Goal: Task Accomplishment & Management: Manage account settings

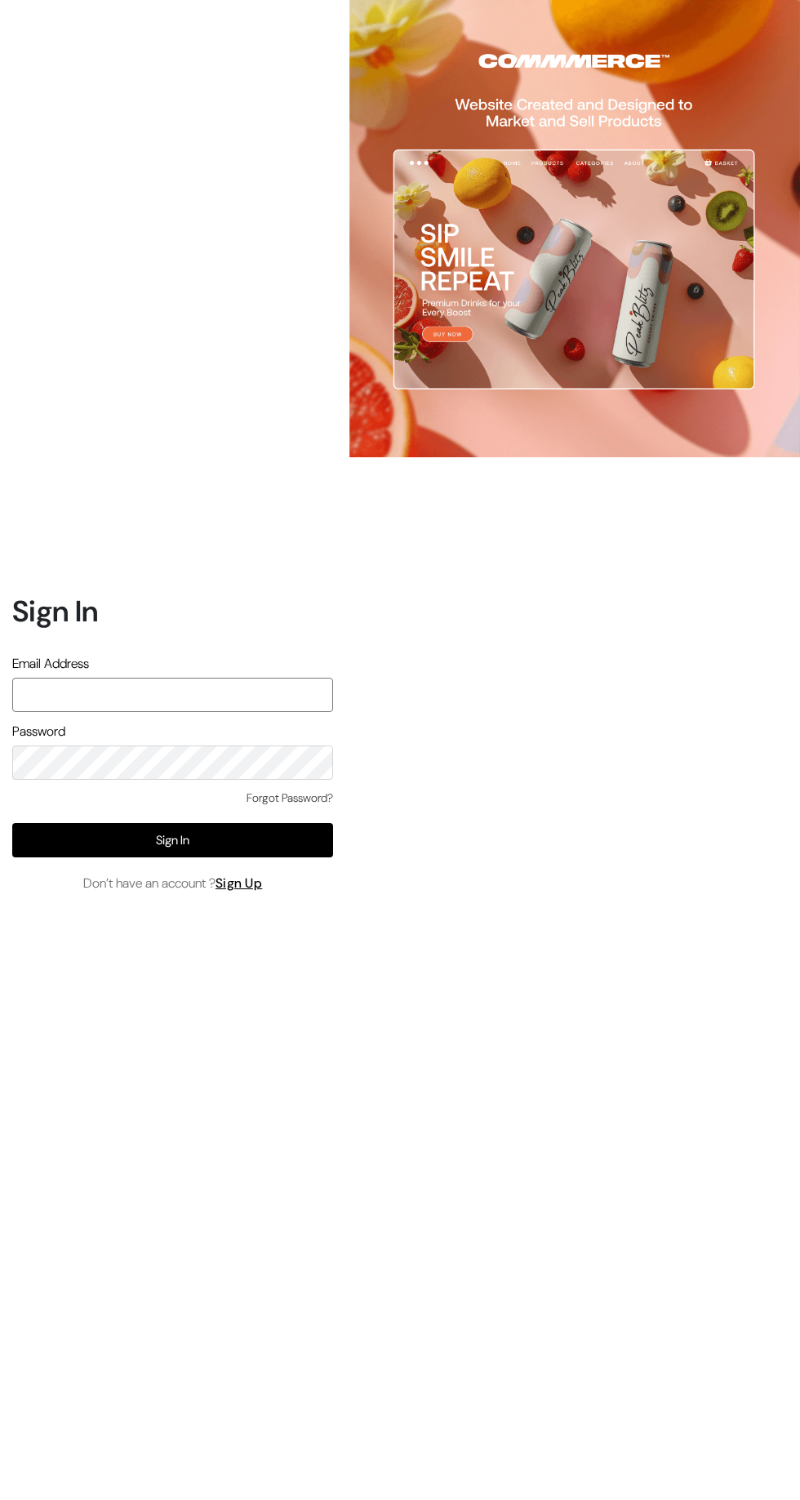
type input "[EMAIL_ADDRESS][DOMAIN_NAME]"
click at [292, 858] on button "Sign In" at bounding box center [172, 840] width 321 height 34
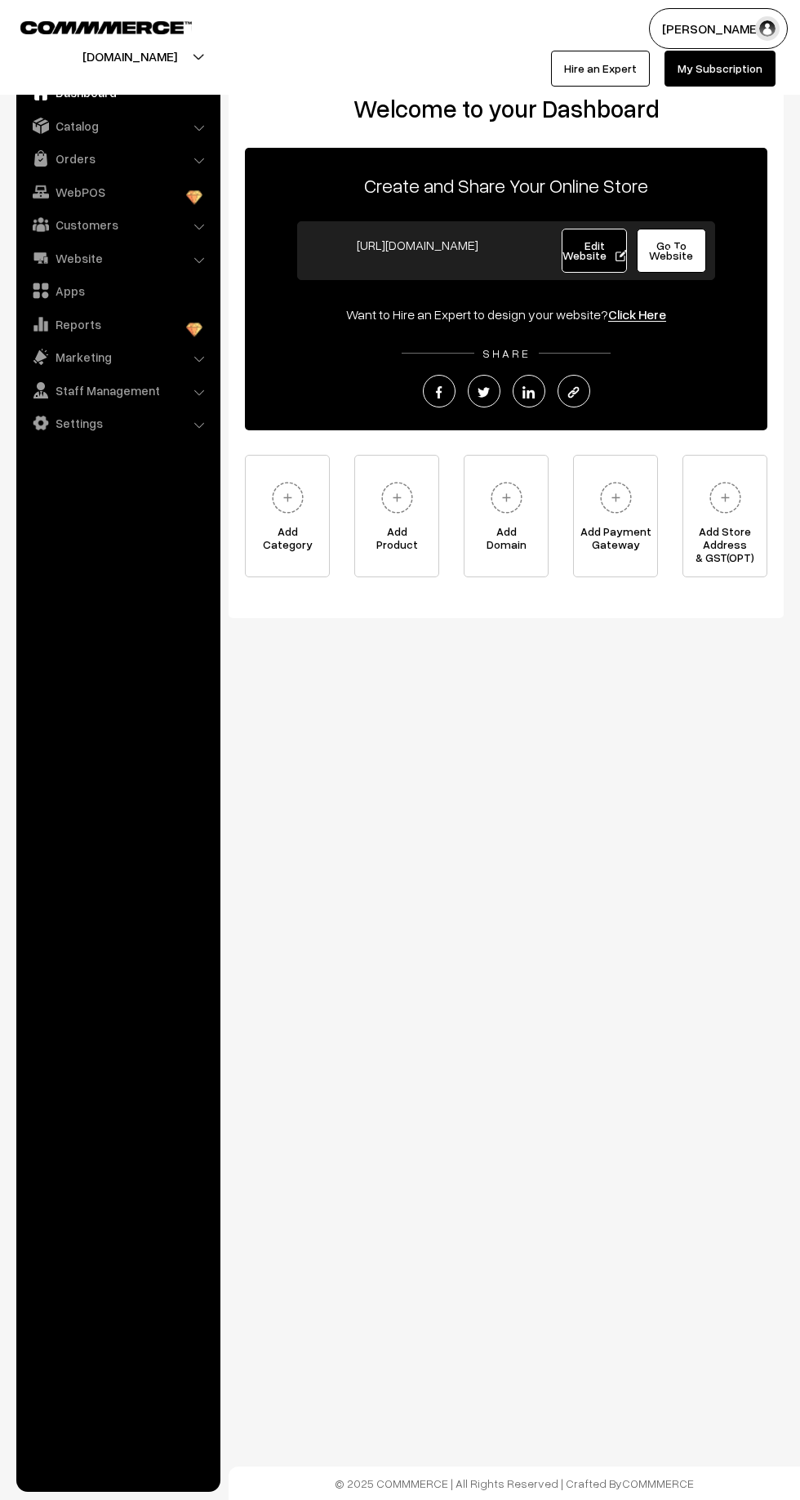
click at [67, 158] on link "Orders" at bounding box center [117, 158] width 194 height 29
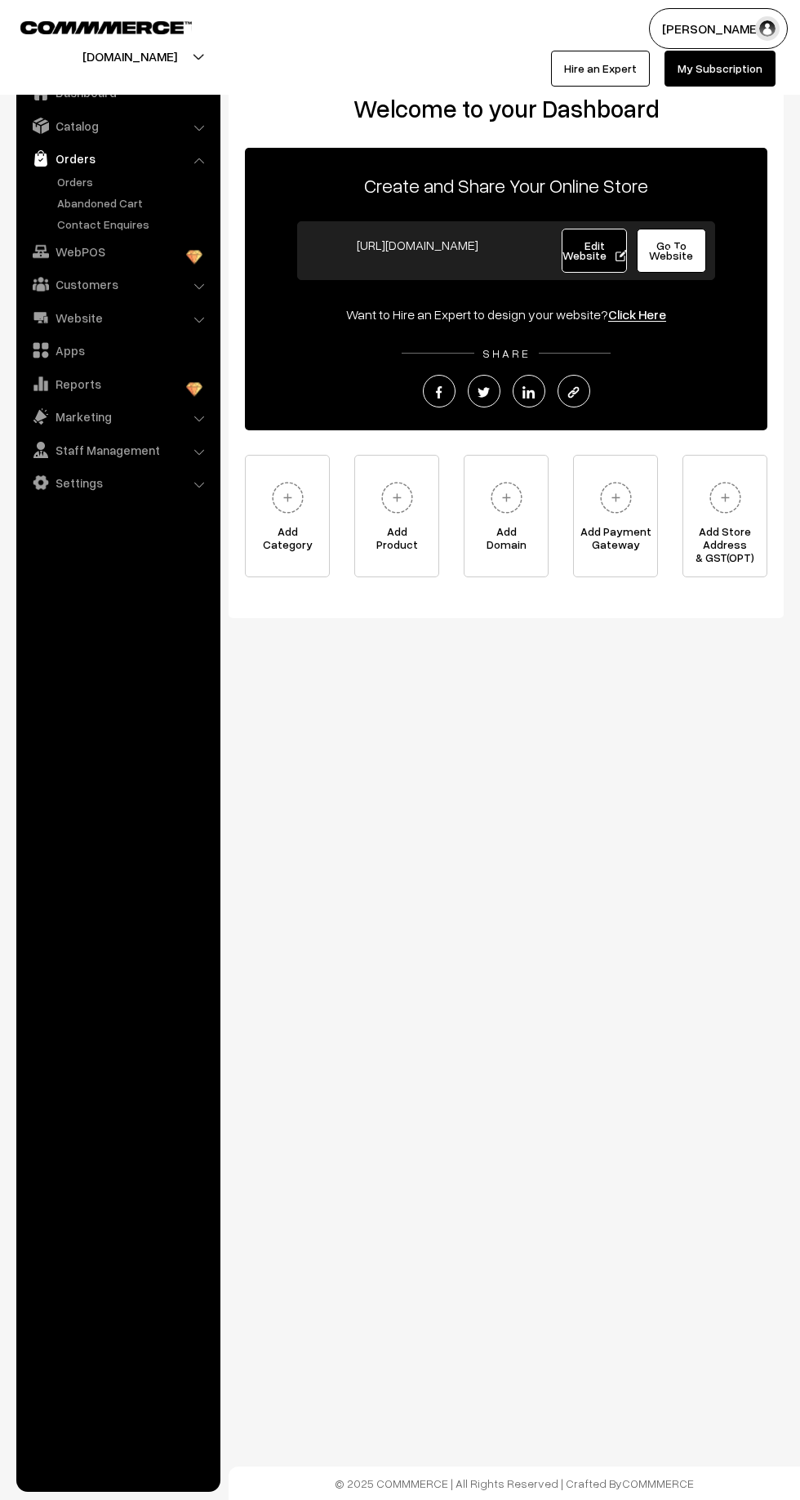
click at [73, 181] on link "Orders" at bounding box center [134, 181] width 162 height 17
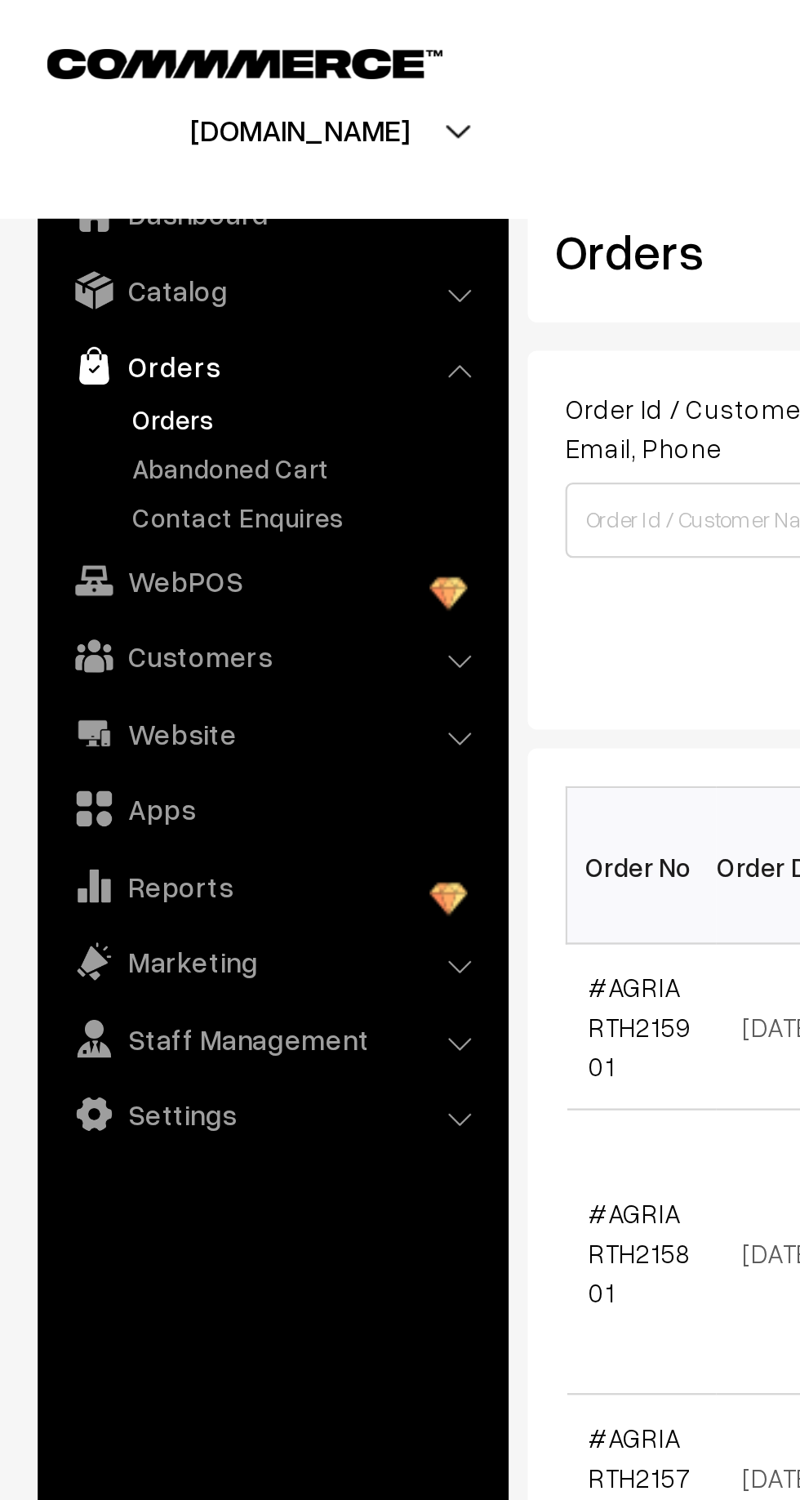
click at [82, 207] on link "Abandoned Cart" at bounding box center [134, 202] width 162 height 17
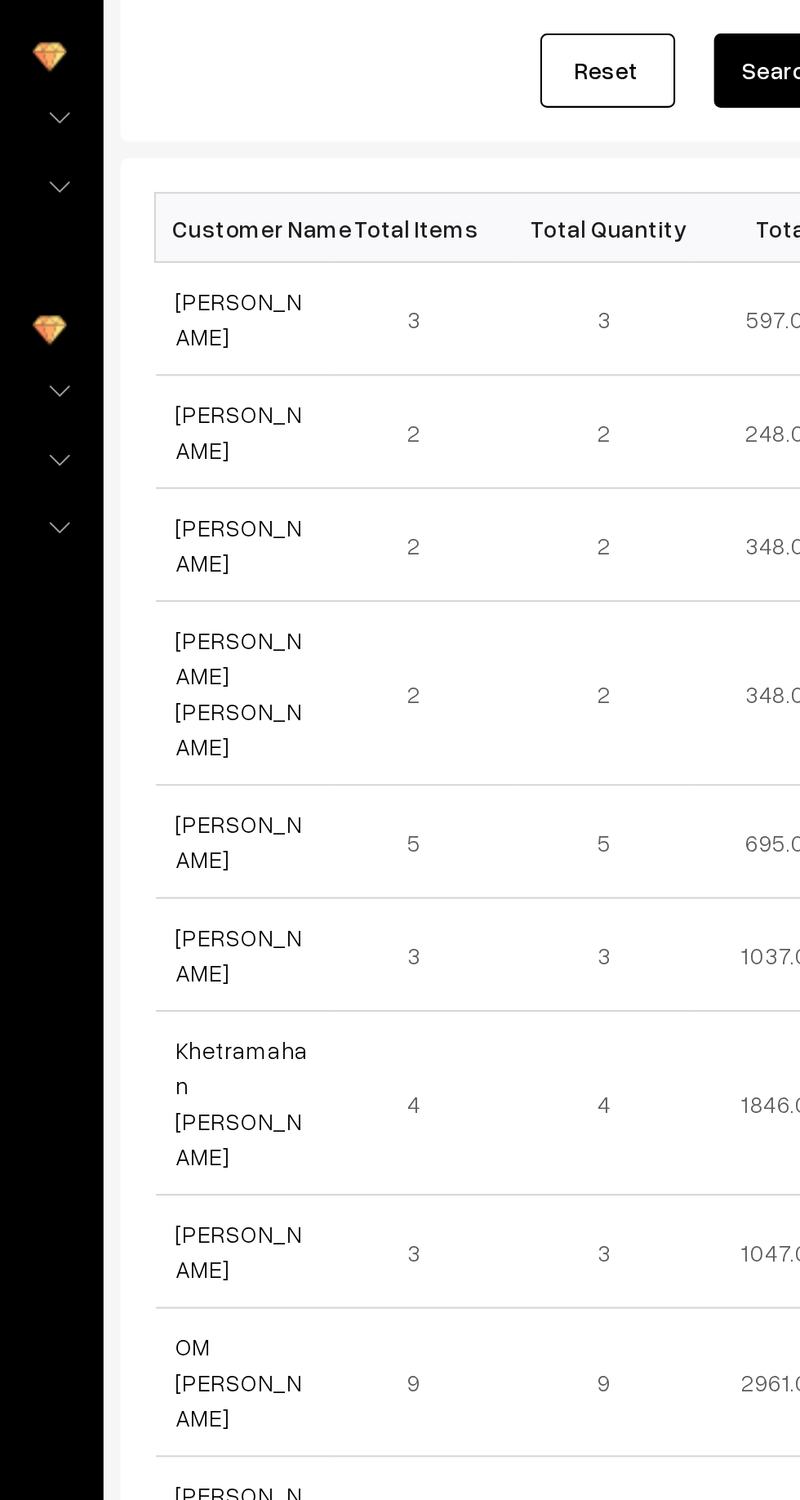
click at [267, 377] on link "[PERSON_NAME]" at bounding box center [286, 383] width 61 height 31
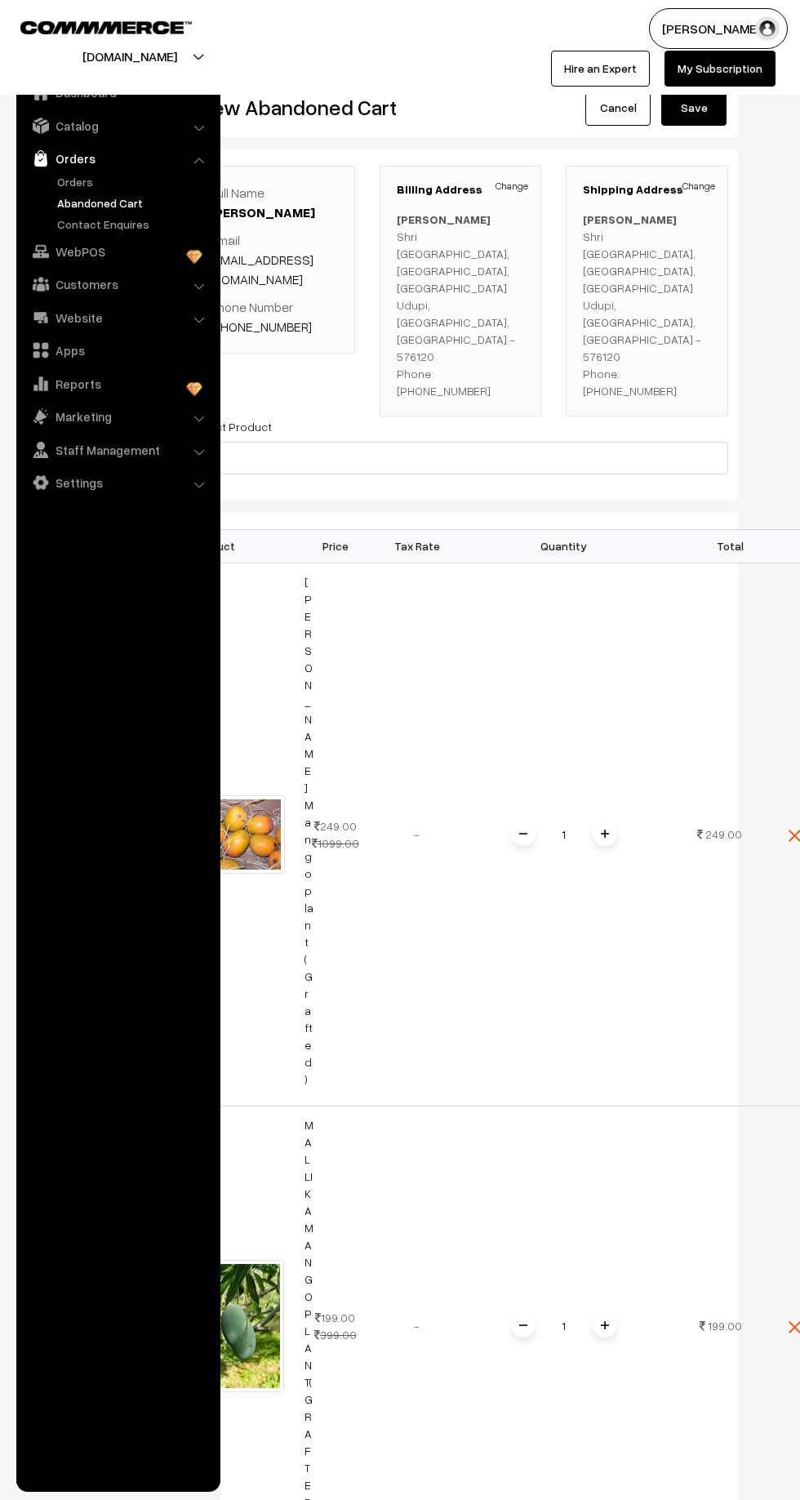
click at [59, 163] on link "Orders" at bounding box center [117, 158] width 194 height 29
click at [73, 186] on link "Orders" at bounding box center [134, 181] width 162 height 17
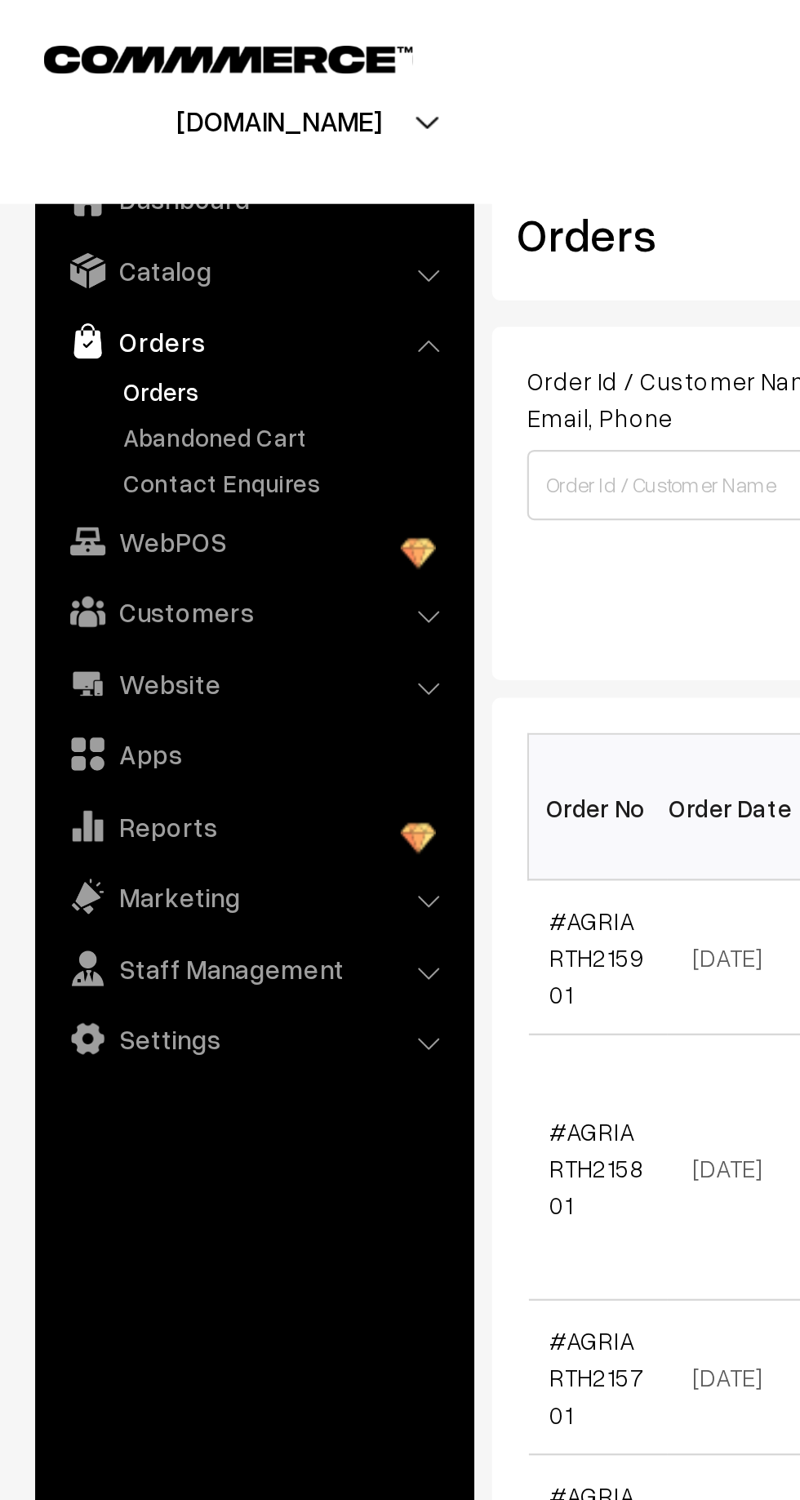
click at [74, 222] on link "Contact Enquires" at bounding box center [134, 224] width 162 height 17
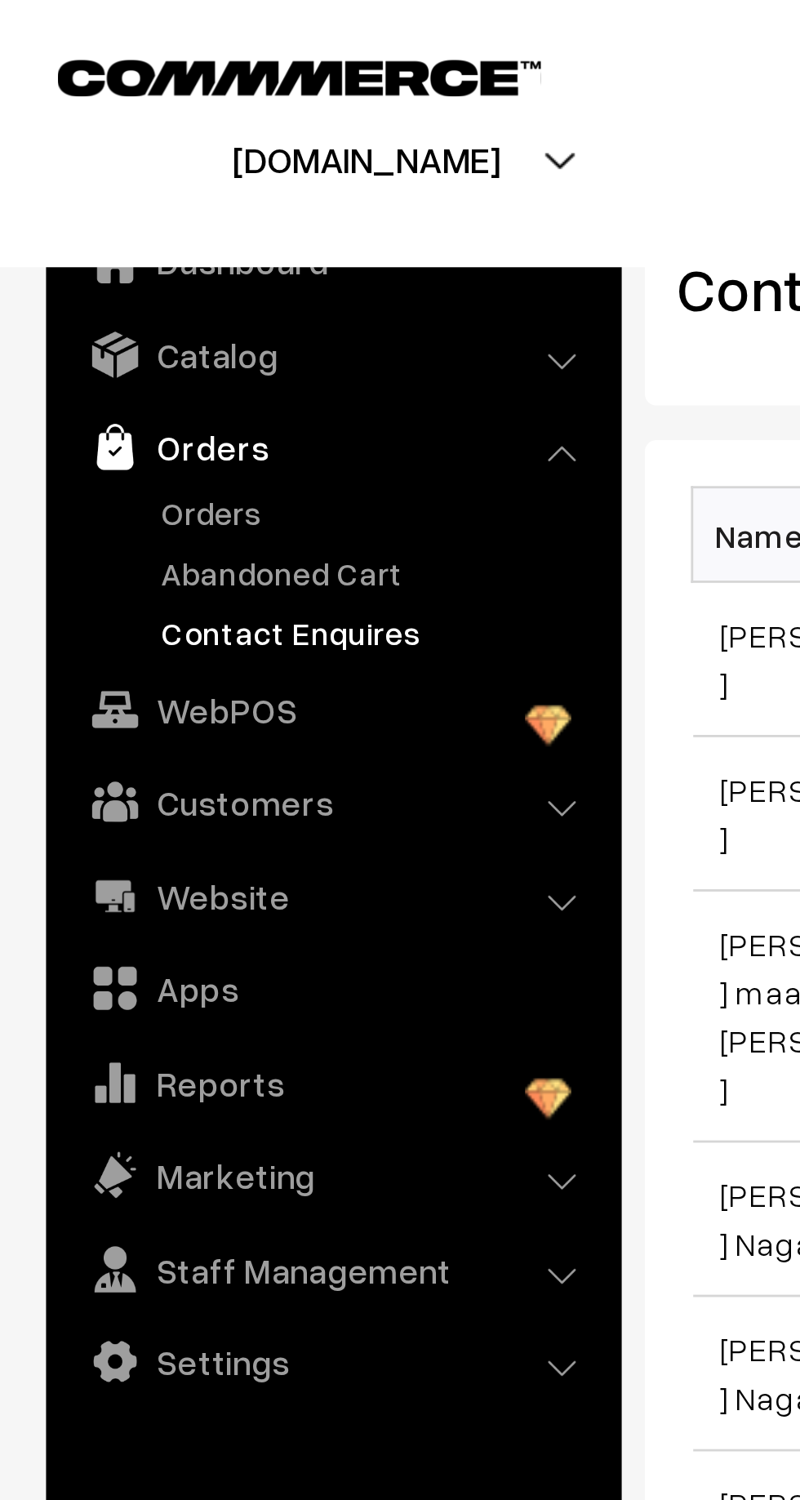
click at [202, 160] on li "Orders Orders" at bounding box center [118, 188] width 196 height 89
click at [199, 162] on li "Orders Orders" at bounding box center [118, 188] width 196 height 89
click at [203, 162] on li "Orders Orders" at bounding box center [118, 188] width 196 height 89
click at [96, 181] on link "Orders" at bounding box center [134, 181] width 162 height 17
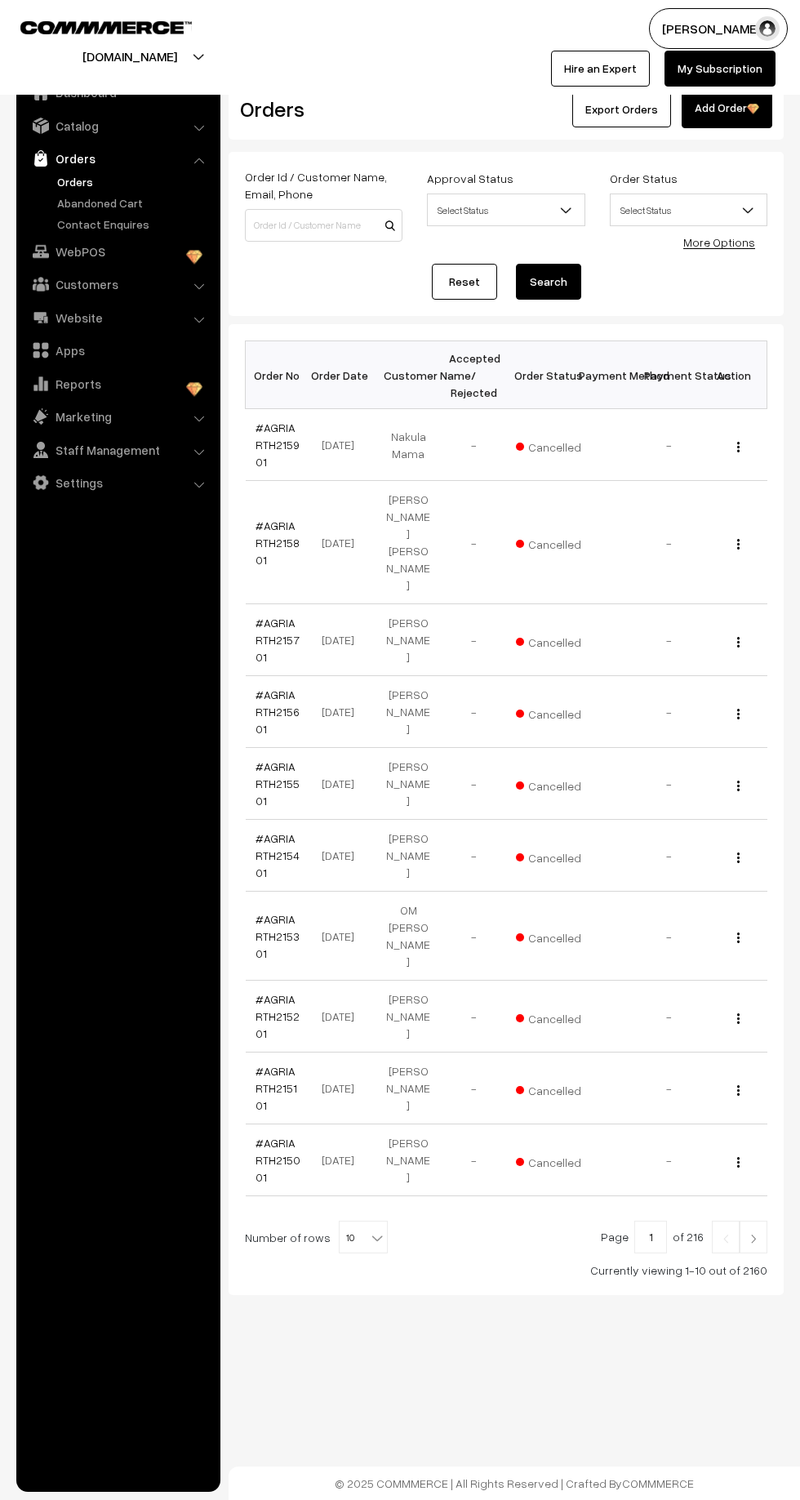
click at [205, 158] on link "Orders" at bounding box center [117, 158] width 194 height 29
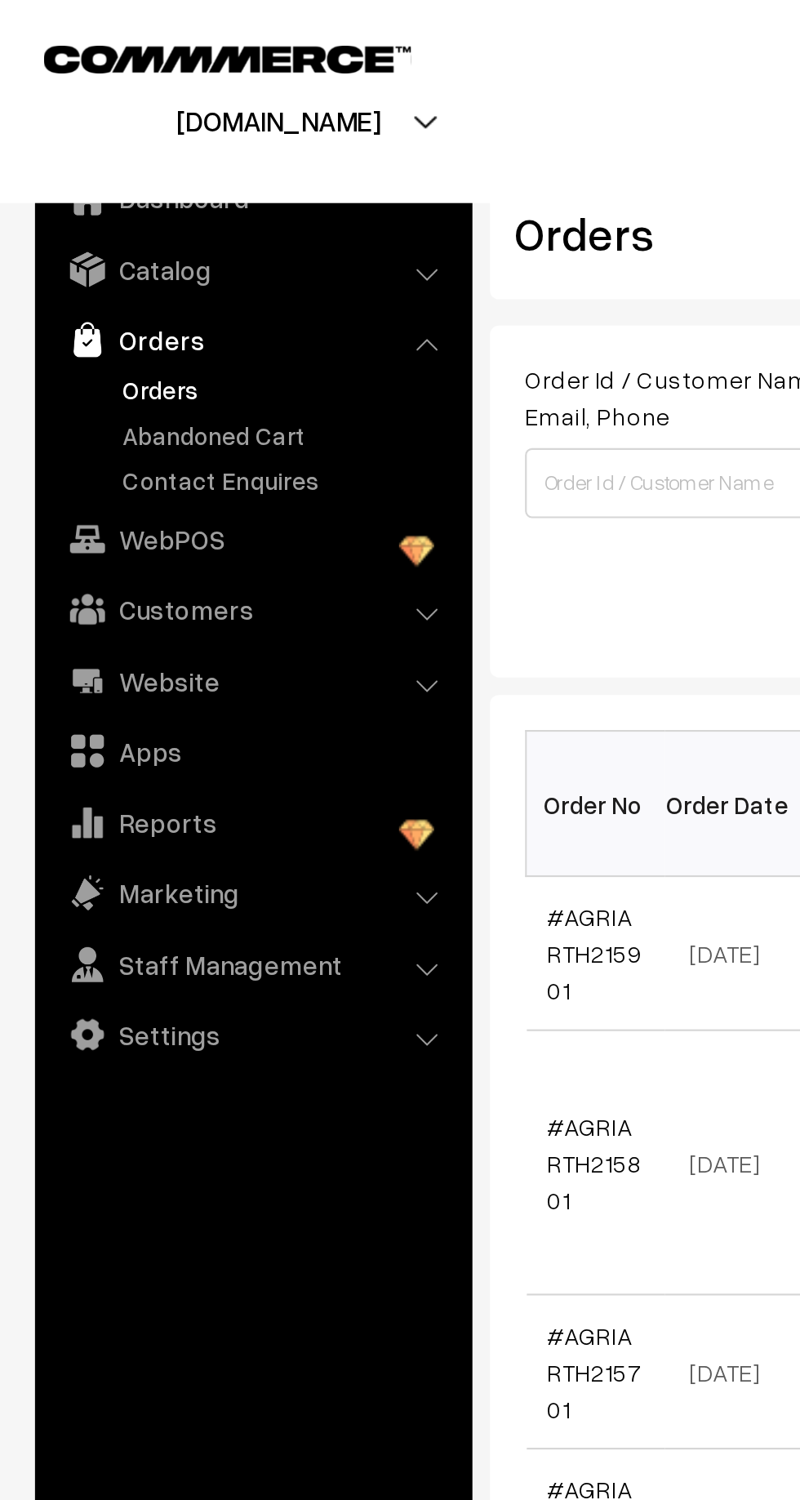
click at [83, 198] on link "Abandoned Cart" at bounding box center [134, 202] width 162 height 17
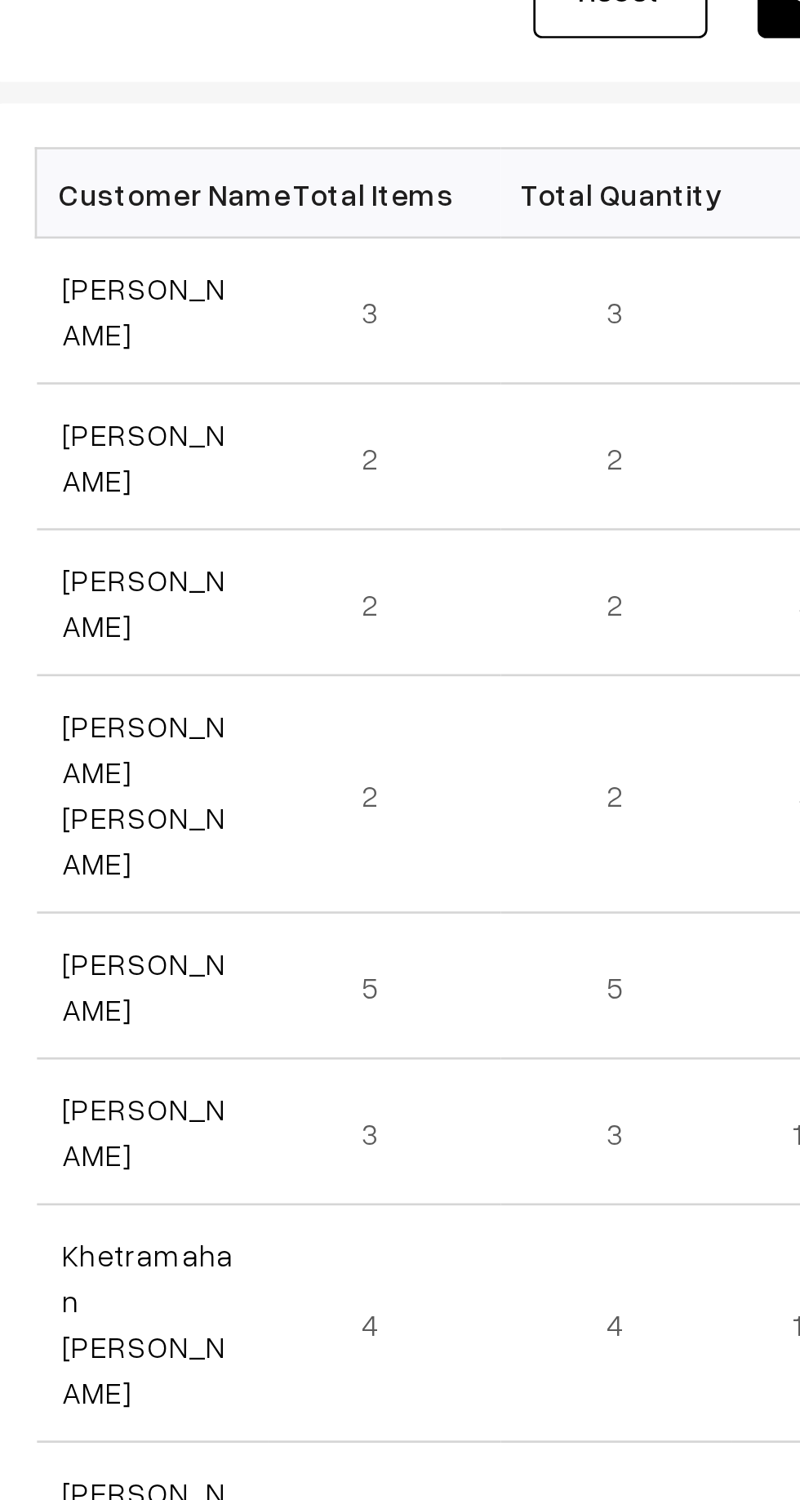
click at [266, 386] on link "[PERSON_NAME]" at bounding box center [286, 383] width 61 height 31
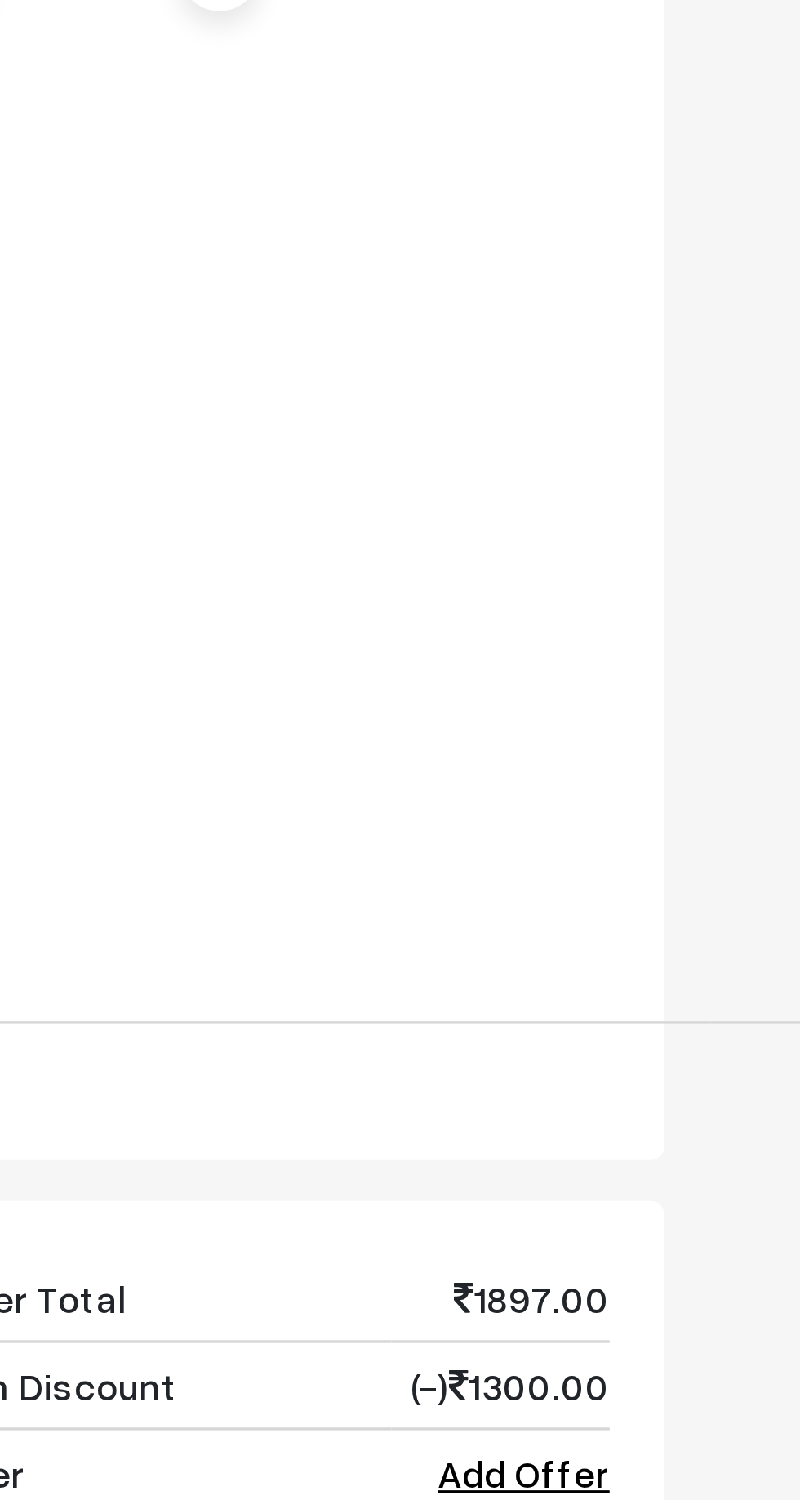
scroll to position [972, 0]
